Goal: Information Seeking & Learning: Check status

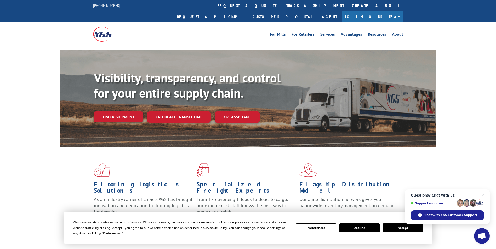
click at [282, 6] on link "track a shipment" at bounding box center [315, 5] width 66 height 11
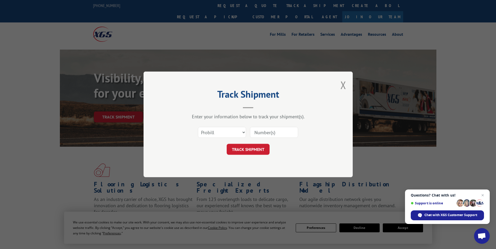
click at [261, 132] on input at bounding box center [274, 132] width 48 height 11
type input "17603156"
click at [246, 149] on button "TRACK SHIPMENT" at bounding box center [248, 149] width 43 height 11
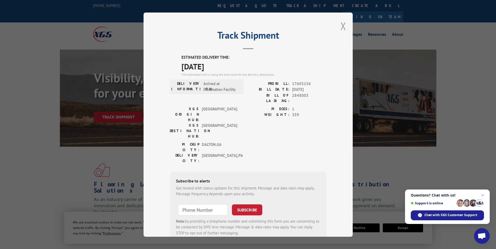
click at [338, 29] on div "Track Shipment ESTIMATED DELIVERY TIME: [DATE] The estimated time is using the …" at bounding box center [248, 125] width 209 height 225
click at [340, 27] on button "Close modal" at bounding box center [343, 26] width 6 height 14
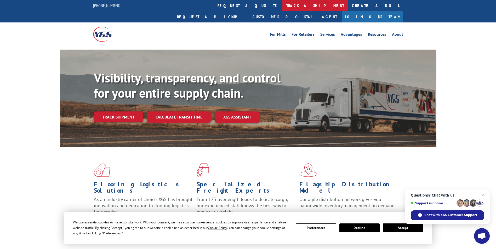
click at [282, 7] on link "track a shipment" at bounding box center [315, 5] width 66 height 11
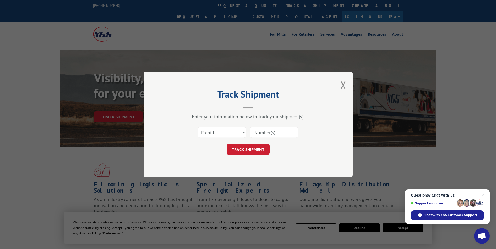
click at [261, 133] on input at bounding box center [274, 132] width 48 height 11
click at [343, 85] on button "Close modal" at bounding box center [343, 85] width 6 height 14
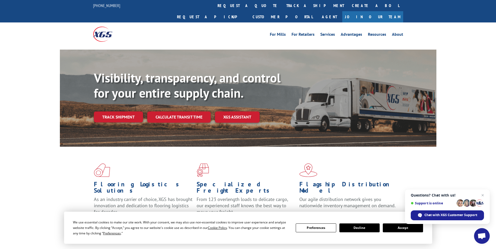
click at [369, 229] on button "Decline" at bounding box center [359, 228] width 40 height 9
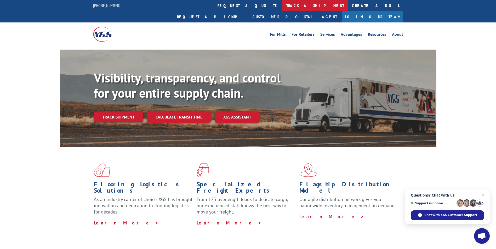
click at [282, 3] on link "track a shipment" at bounding box center [315, 5] width 66 height 11
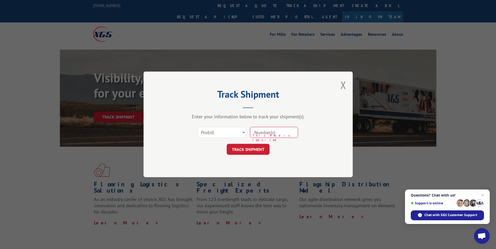
click at [259, 134] on input at bounding box center [274, 132] width 48 height 11
type input "17603156"
click at [255, 152] on button "TRACK SHIPMENT" at bounding box center [248, 149] width 43 height 11
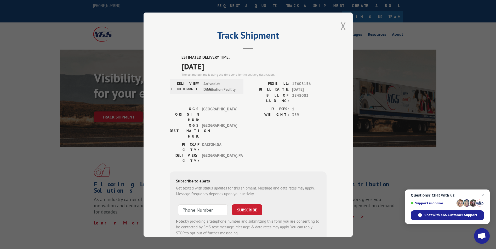
click at [341, 27] on button "Close modal" at bounding box center [343, 26] width 6 height 14
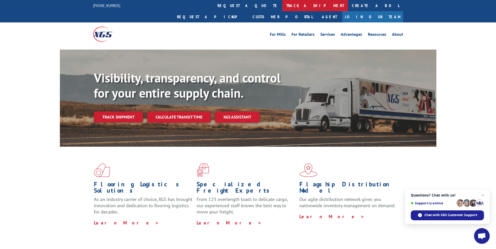
click at [282, 6] on link "track a shipment" at bounding box center [315, 5] width 66 height 11
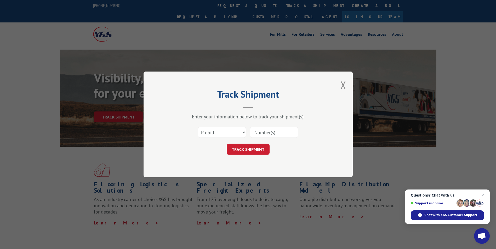
click at [258, 132] on input at bounding box center [274, 132] width 48 height 11
type input "16934976"
click at [257, 146] on button "TRACK SHIPMENT" at bounding box center [248, 149] width 43 height 11
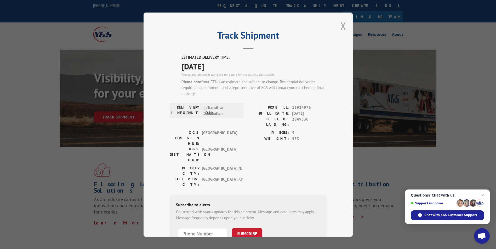
click at [341, 27] on button "Close modal" at bounding box center [343, 26] width 6 height 14
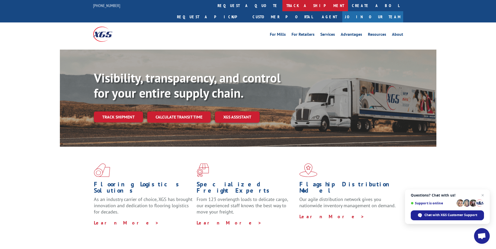
click at [282, 2] on link "track a shipment" at bounding box center [315, 5] width 66 height 11
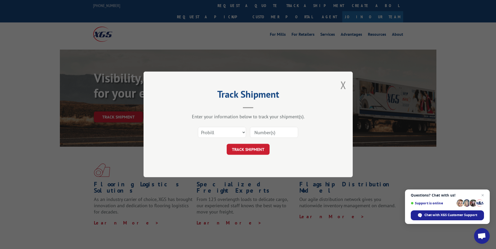
click at [258, 134] on input at bounding box center [274, 132] width 48 height 11
type input "17603836"
click at [252, 151] on button "TRACK SHIPMENT" at bounding box center [248, 149] width 43 height 11
